Goal: Information Seeking & Learning: Learn about a topic

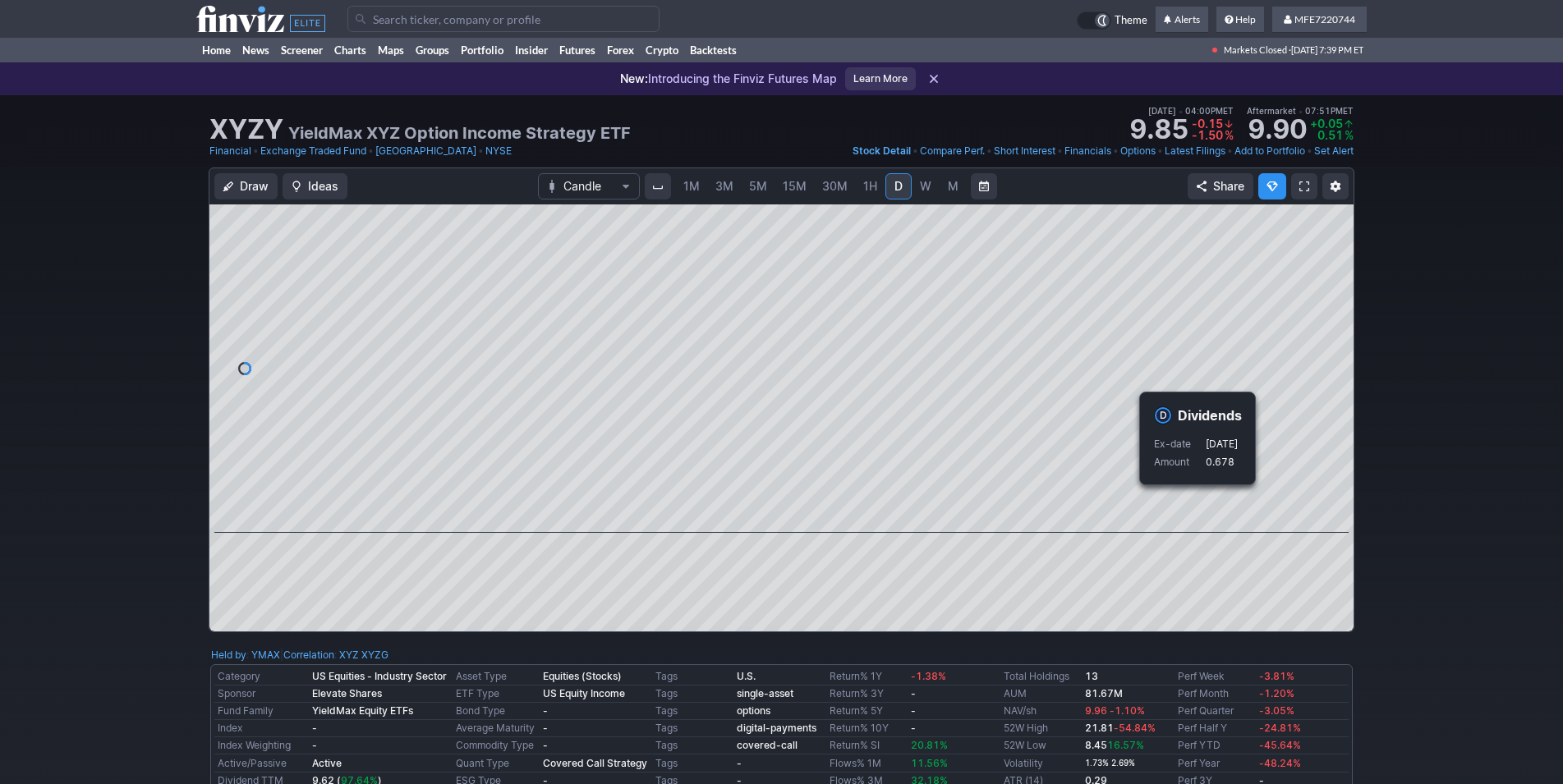
click at [1428, 500] on div "Draw Ideas Candle 1M 3M 5M 15M 30M 1H D W M Share" at bounding box center [782, 406] width 1563 height 478
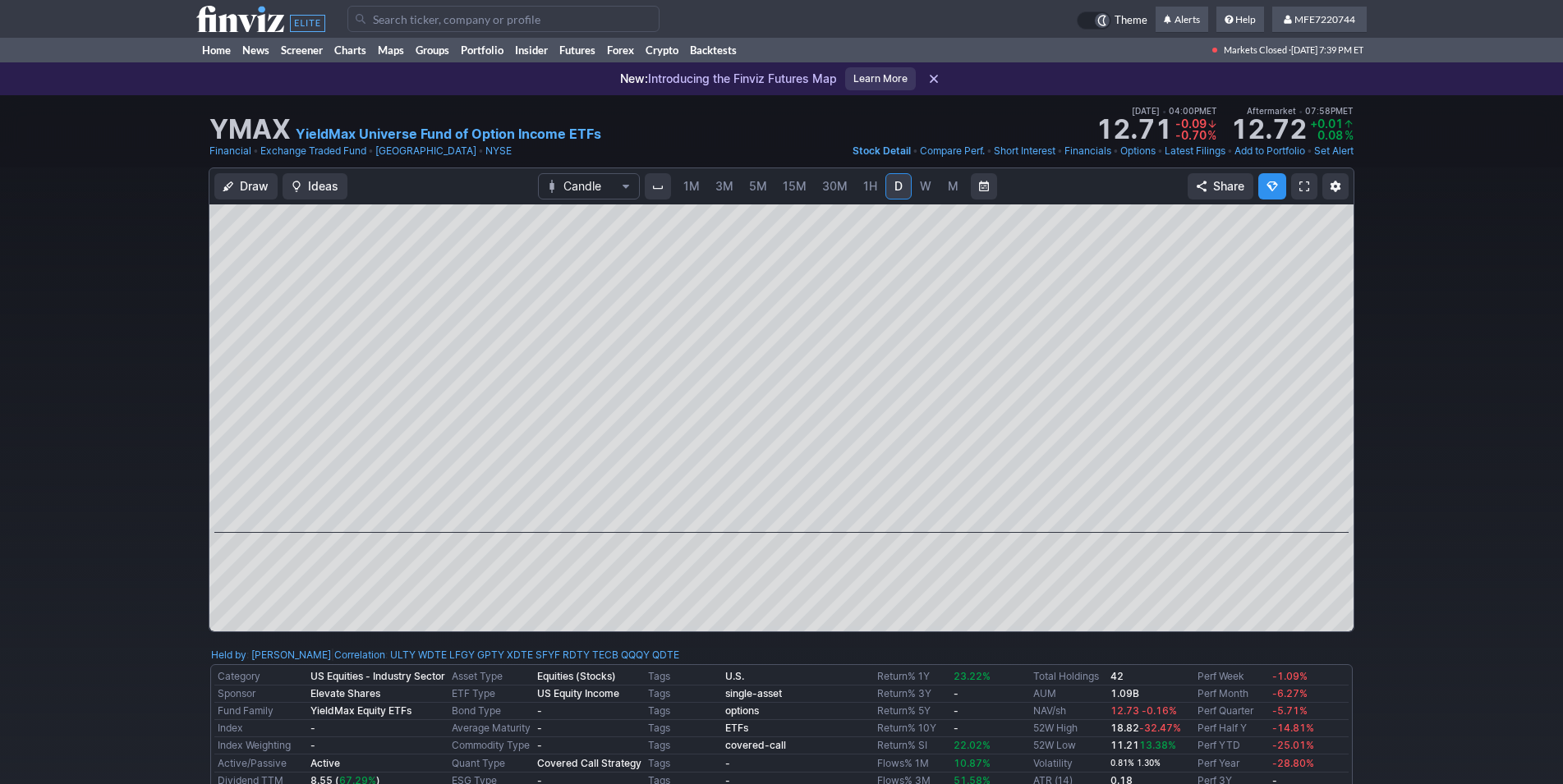
click at [465, 17] on input "Search" at bounding box center [503, 18] width 312 height 26
click at [1413, 509] on div "Draw Ideas Candle 1M 3M 5M 15M 30M 1H D W M Share" at bounding box center [782, 406] width 1563 height 478
click at [1413, 510] on div "Draw Ideas Candle 1M 3M 5M 15M 30M 1H D W M Share" at bounding box center [782, 406] width 1563 height 478
click at [389, 21] on input "Search" at bounding box center [503, 18] width 312 height 26
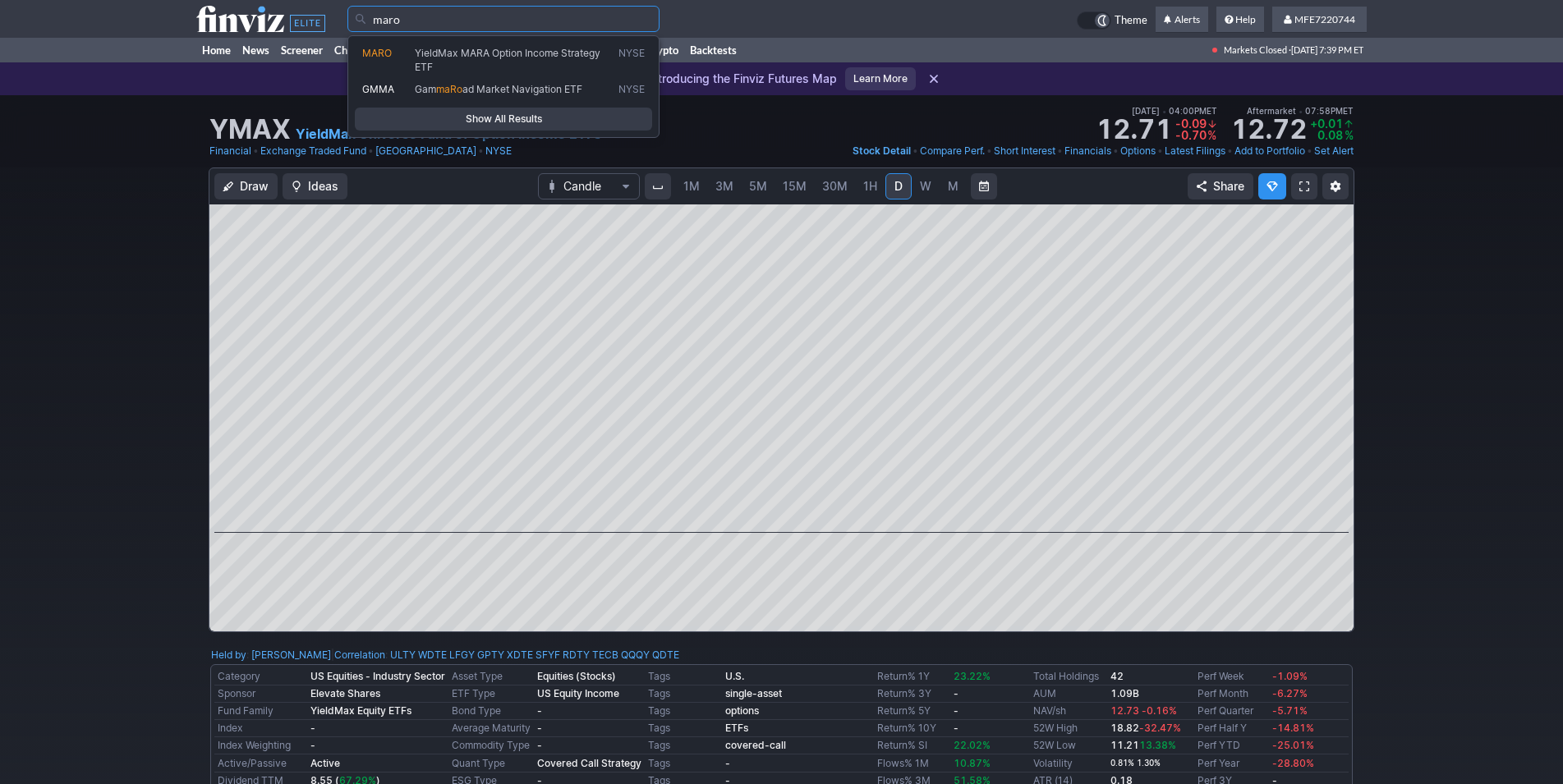
type input "maro"
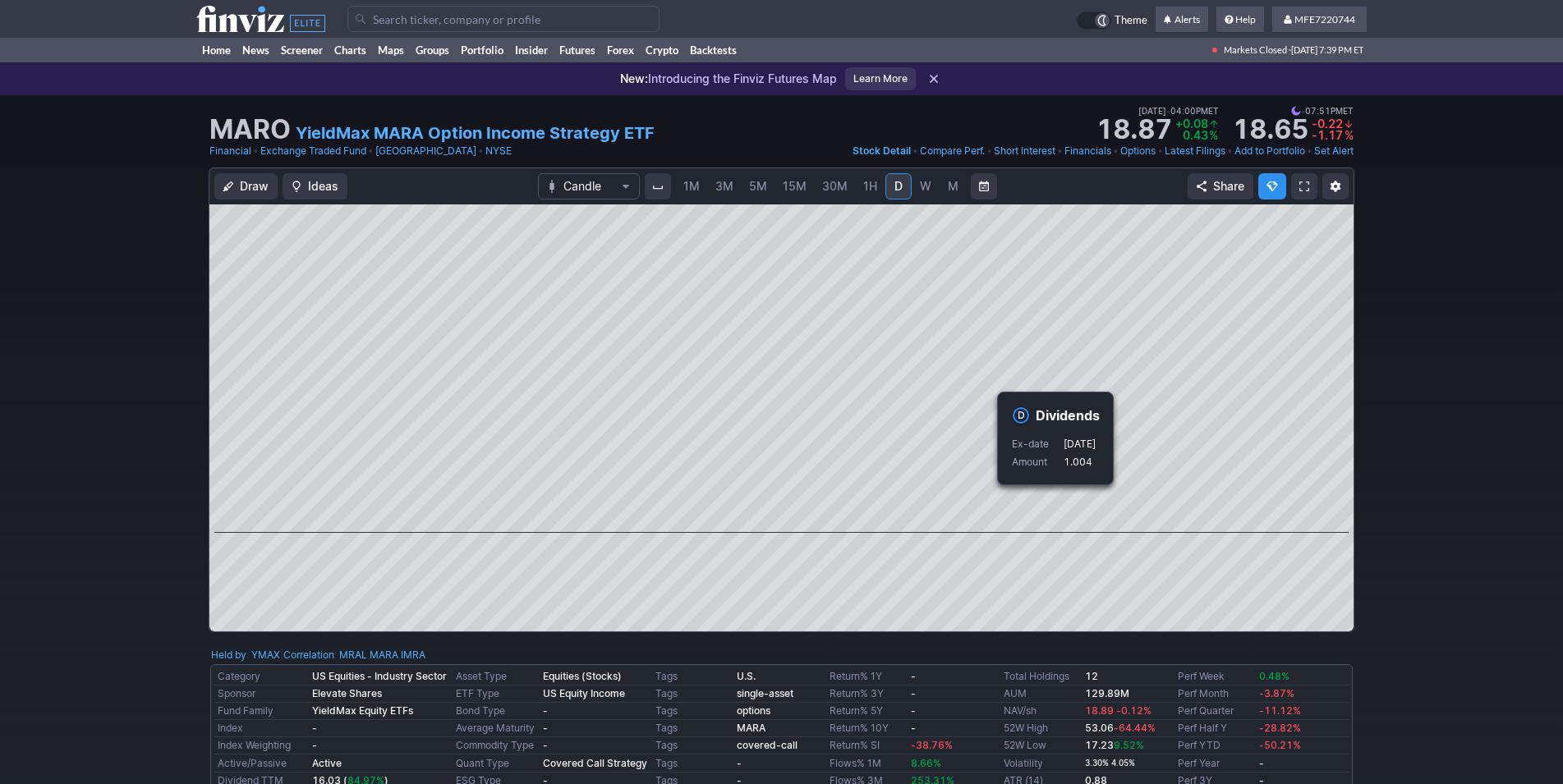
click at [1401, 528] on div "Draw Ideas Candle 1M 3M 5M 15M 30M 1H D W M Share" at bounding box center [782, 406] width 1563 height 478
